Goal: Transaction & Acquisition: Purchase product/service

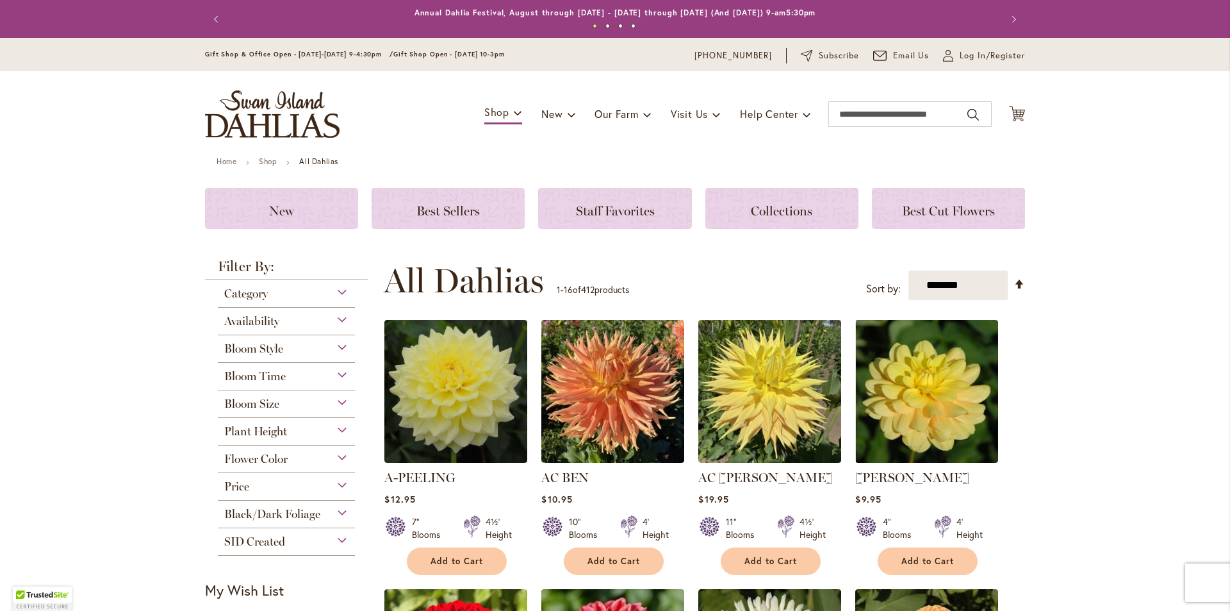
click at [268, 286] on div "Category" at bounding box center [286, 290] width 137 height 21
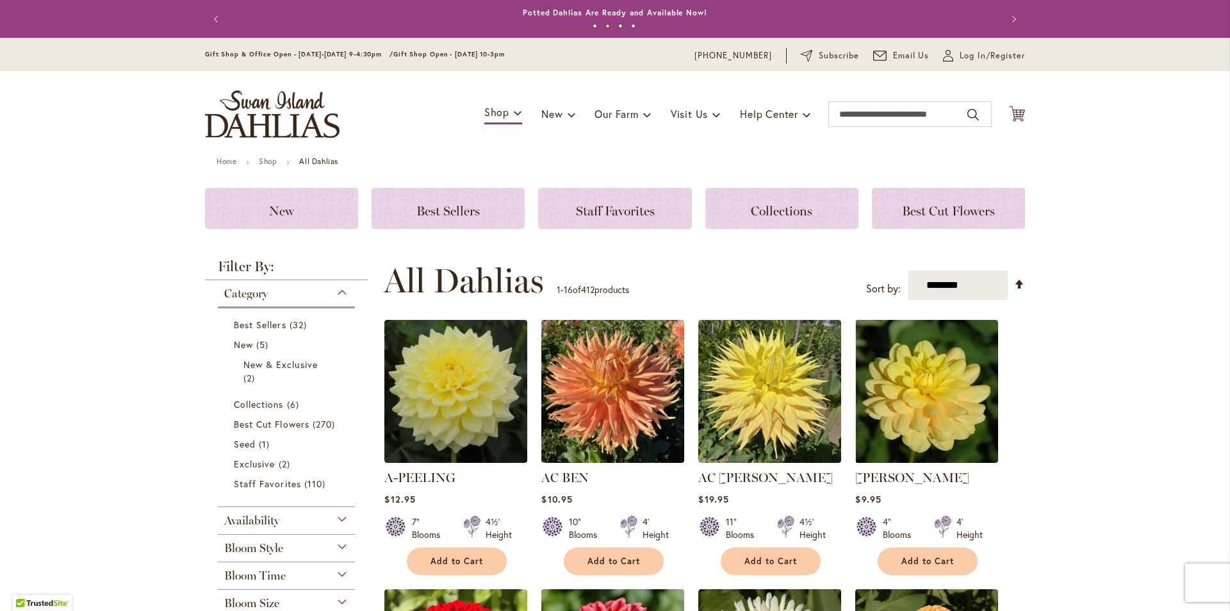
click at [268, 286] on div "Category" at bounding box center [286, 290] width 137 height 21
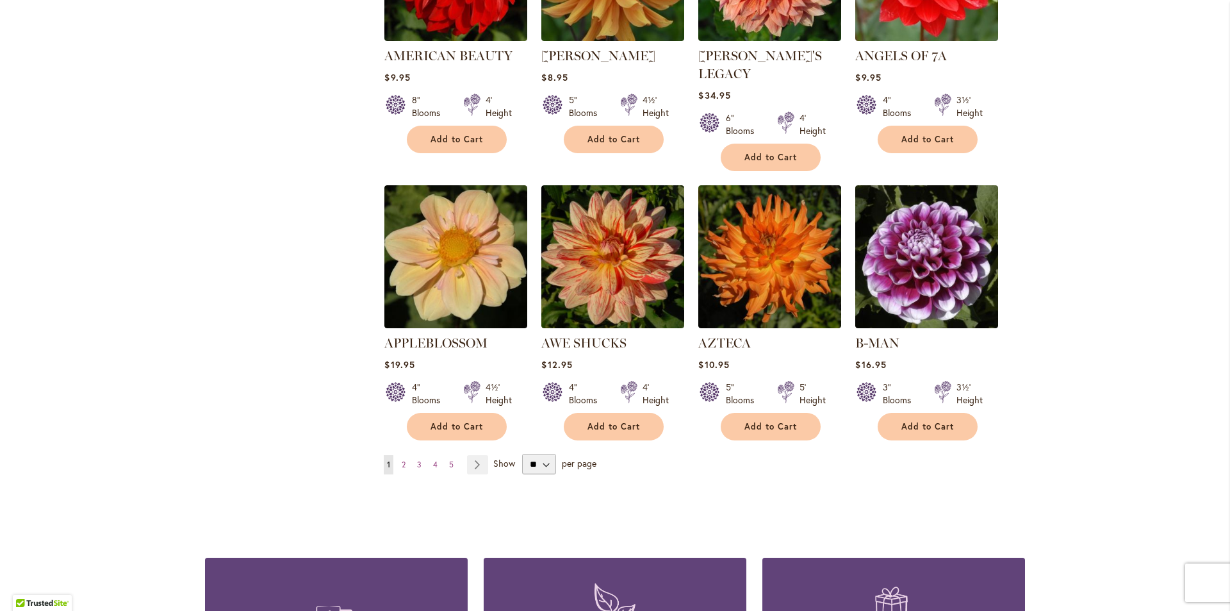
scroll to position [961, 0]
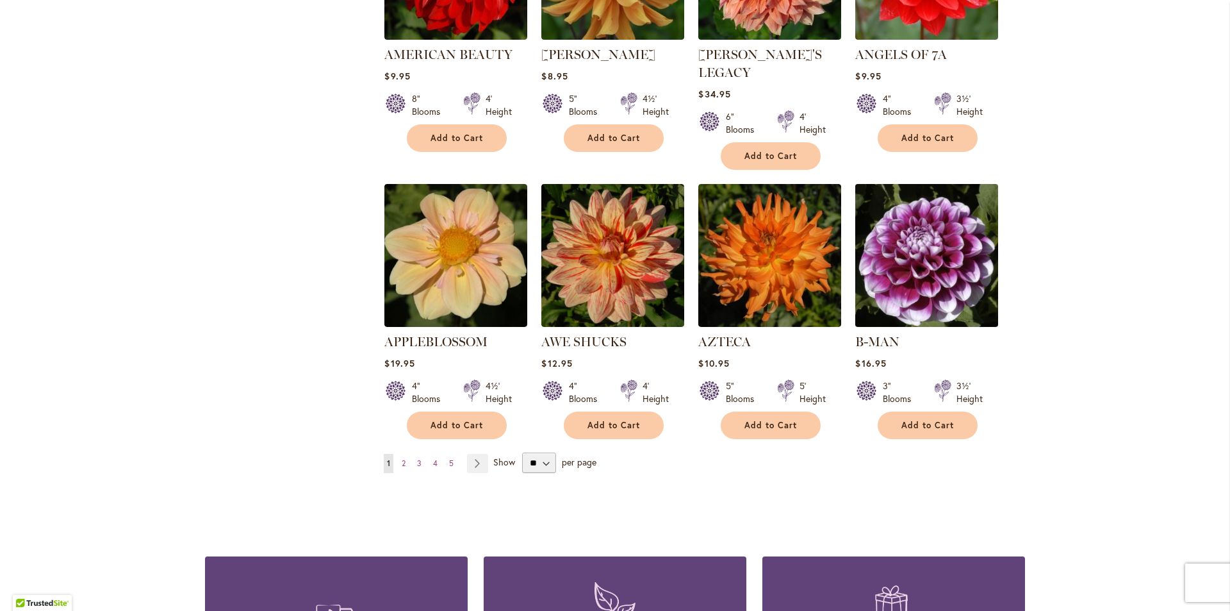
click at [960, 260] on img at bounding box center [927, 256] width 150 height 150
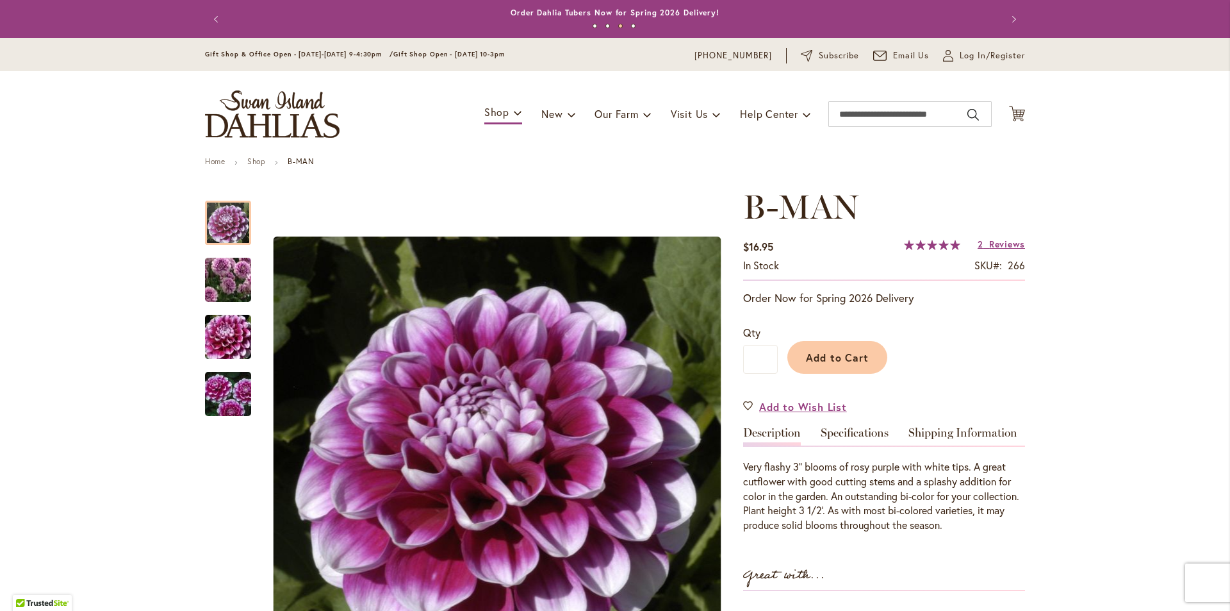
click at [833, 431] on link "Specifications" at bounding box center [855, 436] width 68 height 19
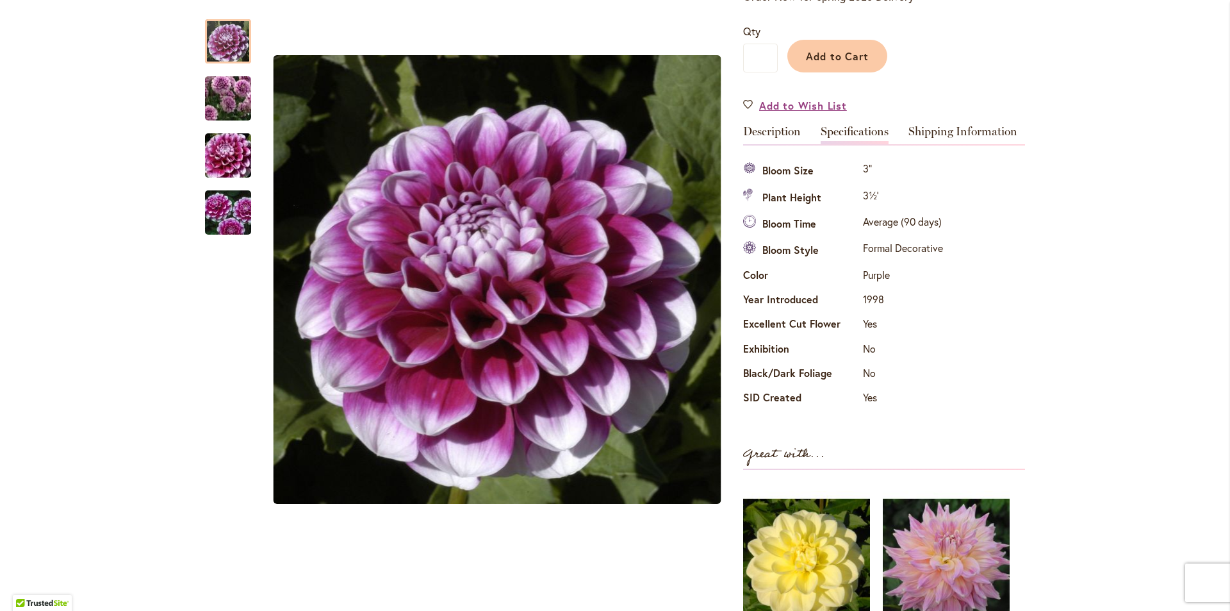
scroll to position [298, 0]
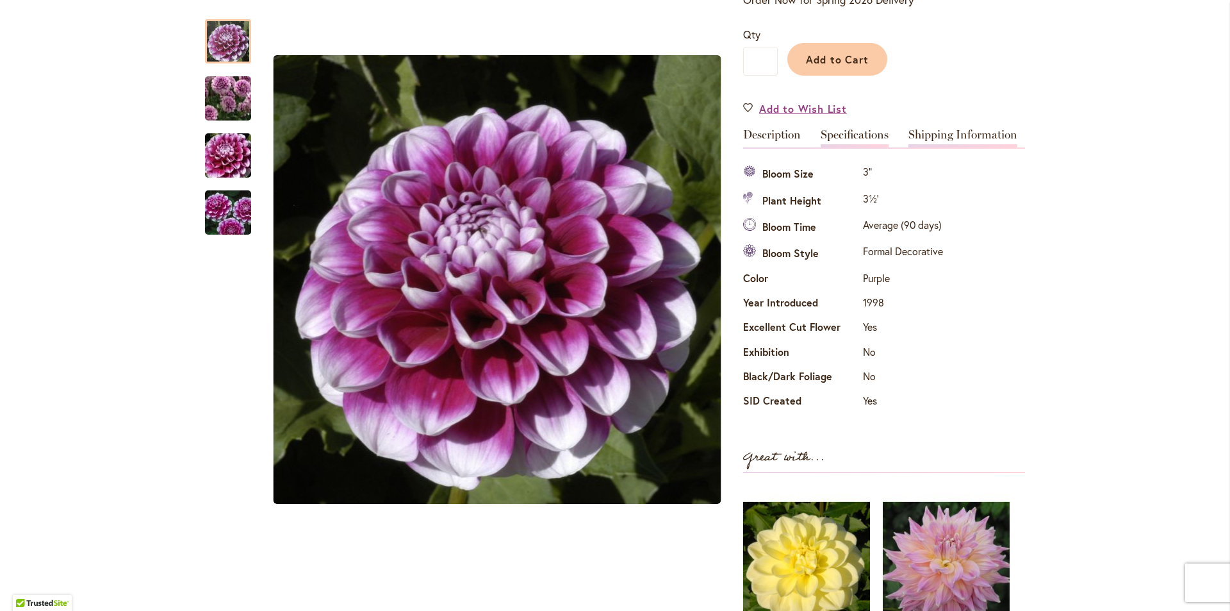
click at [969, 129] on link "Shipping Information" at bounding box center [963, 138] width 109 height 19
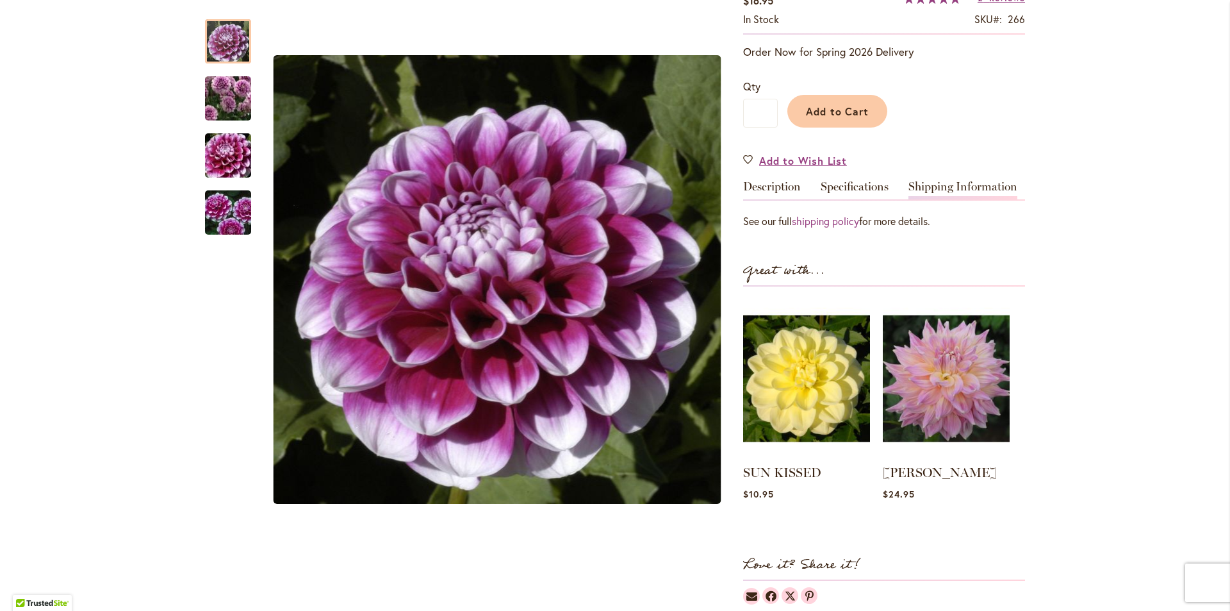
scroll to position [234, 0]
